Goal: Information Seeking & Learning: Learn about a topic

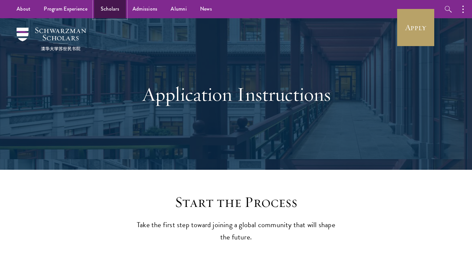
click at [109, 11] on link "Scholars" at bounding box center [110, 9] width 32 height 18
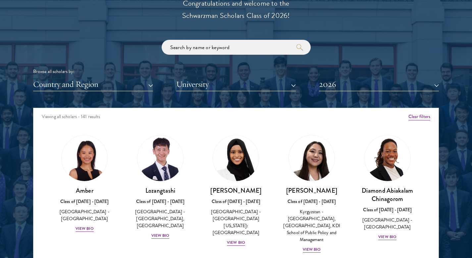
scroll to position [791, 0]
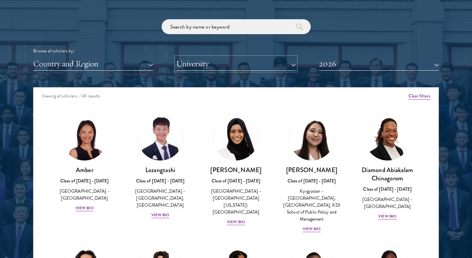
click at [219, 64] on button "University" at bounding box center [236, 64] width 120 height 14
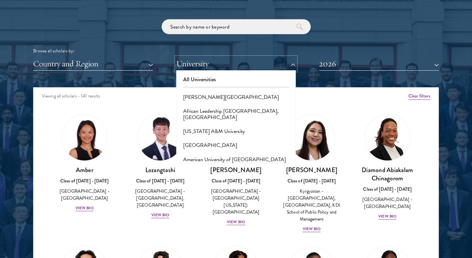
click at [119, 60] on button "Country and Region" at bounding box center [93, 64] width 120 height 14
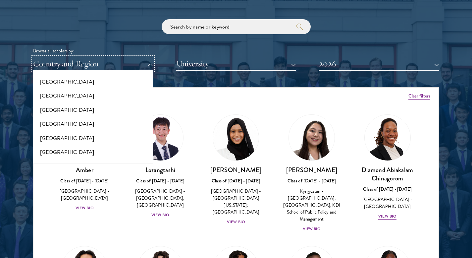
scroll to position [199, 0]
click at [58, 122] on button "[GEOGRAPHIC_DATA]" at bounding box center [93, 123] width 116 height 14
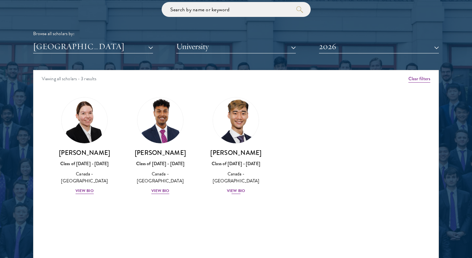
scroll to position [811, 0]
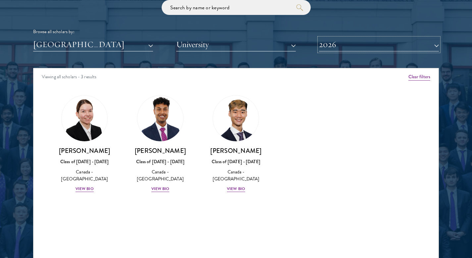
click at [349, 48] on button "2026" at bounding box center [379, 45] width 120 height 14
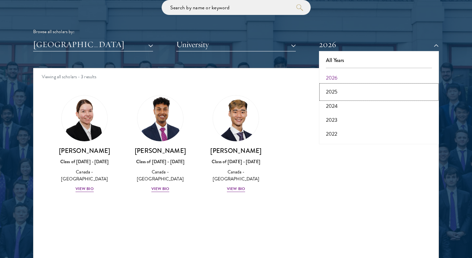
click at [336, 92] on button "2025" at bounding box center [379, 92] width 116 height 14
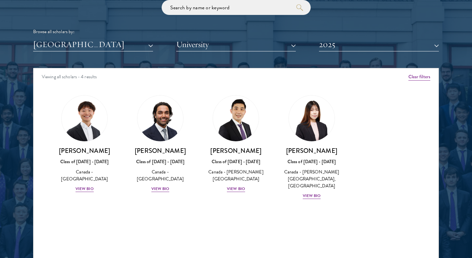
click at [142, 44] on button "[GEOGRAPHIC_DATA]" at bounding box center [93, 45] width 120 height 14
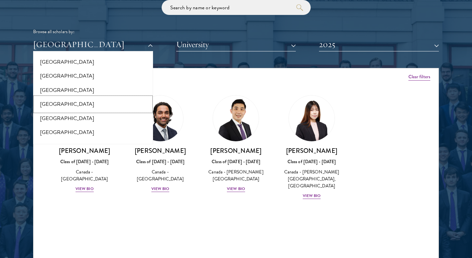
click at [85, 103] on button "[GEOGRAPHIC_DATA]" at bounding box center [93, 104] width 116 height 14
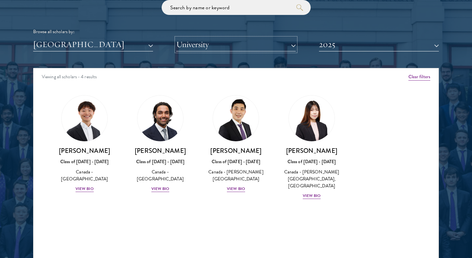
click at [209, 45] on button "University" at bounding box center [236, 45] width 120 height 14
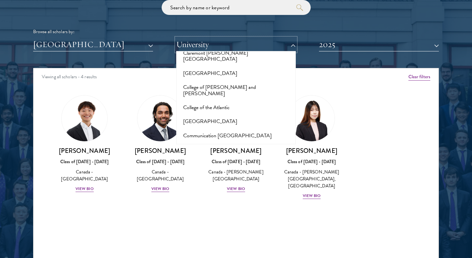
scroll to position [986, 0]
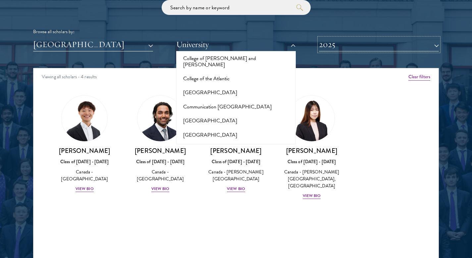
click at [323, 47] on button "2025" at bounding box center [379, 45] width 120 height 14
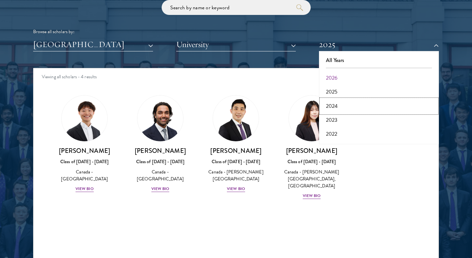
click at [338, 107] on button "2024" at bounding box center [379, 106] width 116 height 14
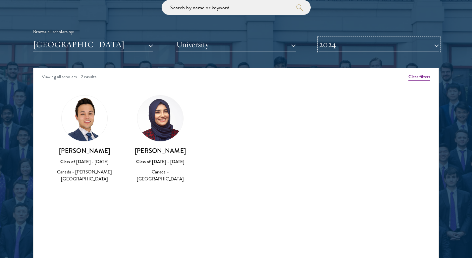
click at [354, 47] on button "2024" at bounding box center [379, 45] width 120 height 14
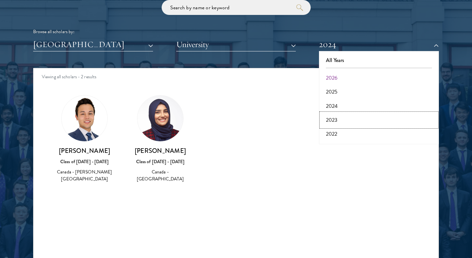
click at [338, 116] on button "2023" at bounding box center [379, 120] width 116 height 14
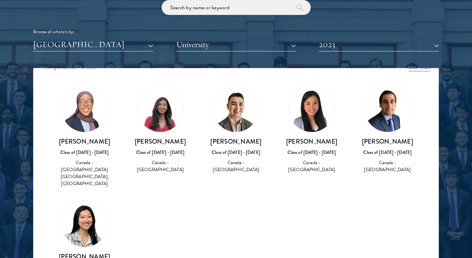
scroll to position [3, 0]
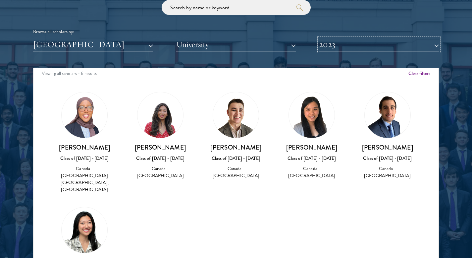
click at [341, 48] on button "2023" at bounding box center [379, 45] width 120 height 14
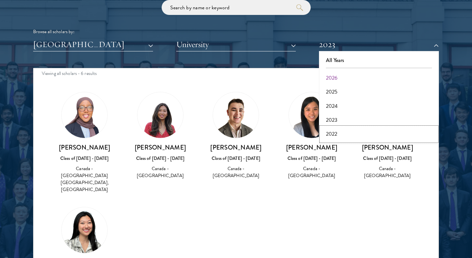
click at [338, 134] on button "2022" at bounding box center [379, 134] width 116 height 14
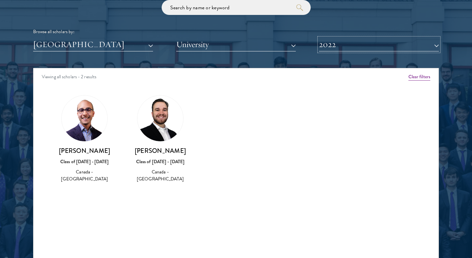
click at [355, 46] on button "2022" at bounding box center [379, 45] width 120 height 14
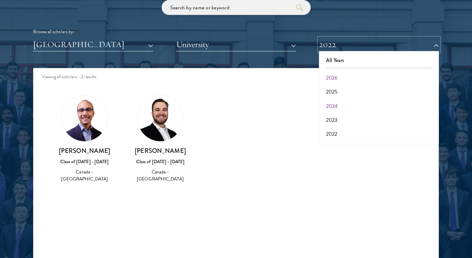
scroll to position [33, 0]
click at [341, 112] on button "2021" at bounding box center [379, 115] width 116 height 14
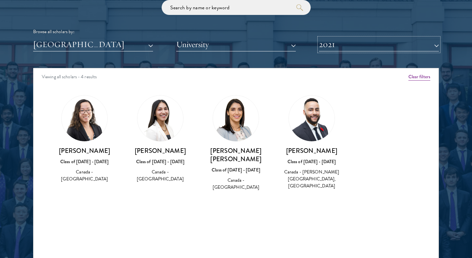
click at [374, 51] on button "2021" at bounding box center [379, 45] width 120 height 14
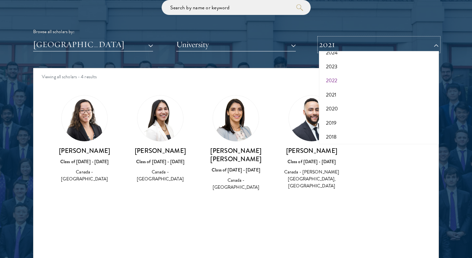
scroll to position [56, 0]
click at [336, 106] on button "2020" at bounding box center [379, 106] width 116 height 14
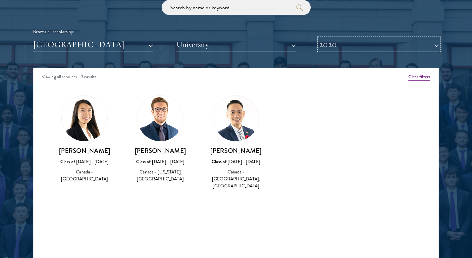
click at [362, 44] on button "2020" at bounding box center [379, 45] width 120 height 14
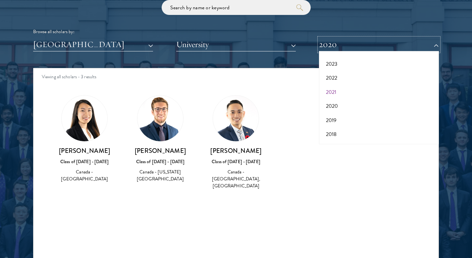
scroll to position [69, 0]
click at [339, 106] on button "2019" at bounding box center [379, 107] width 116 height 14
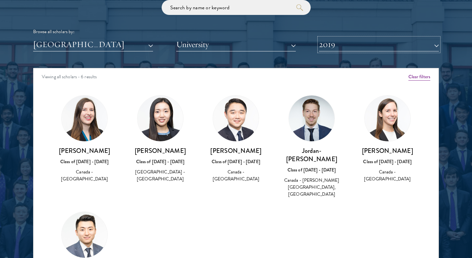
click at [365, 50] on button "2019" at bounding box center [379, 45] width 120 height 14
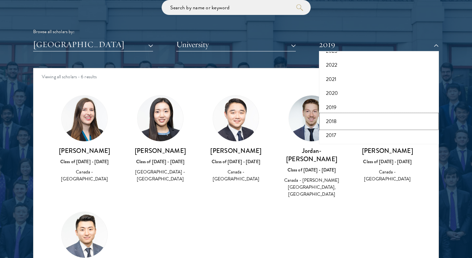
click at [341, 120] on button "2018" at bounding box center [379, 121] width 116 height 14
